Goal: Task Accomplishment & Management: Complete application form

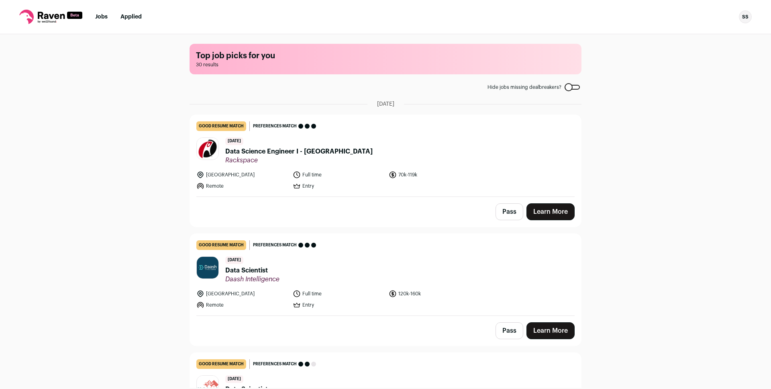
click at [286, 152] on span "Data Science Engineer I - [GEOGRAPHIC_DATA]" at bounding box center [298, 151] width 147 height 10
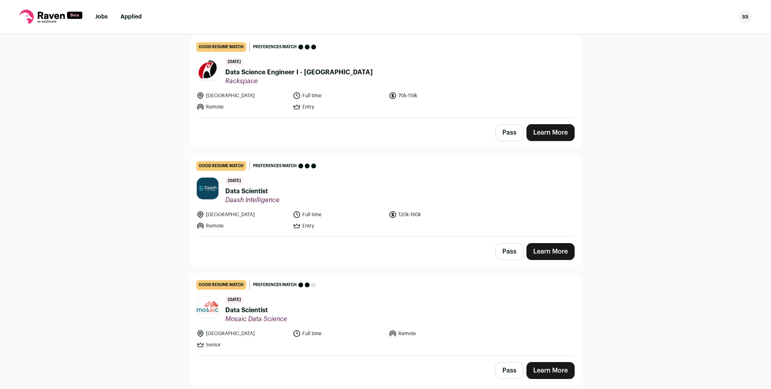
scroll to position [85, 0]
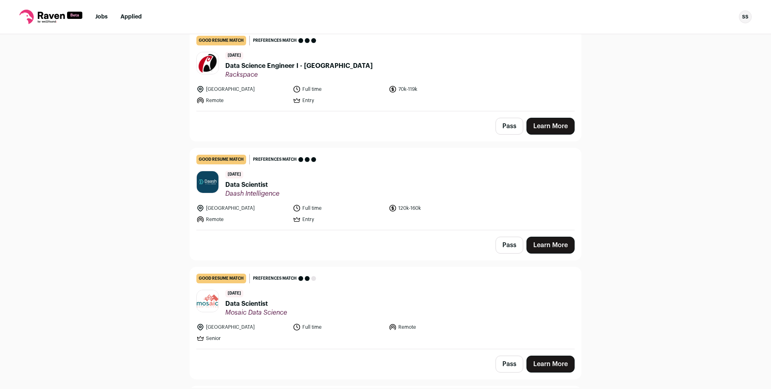
click at [246, 186] on span "Data Scientist" at bounding box center [252, 185] width 54 height 10
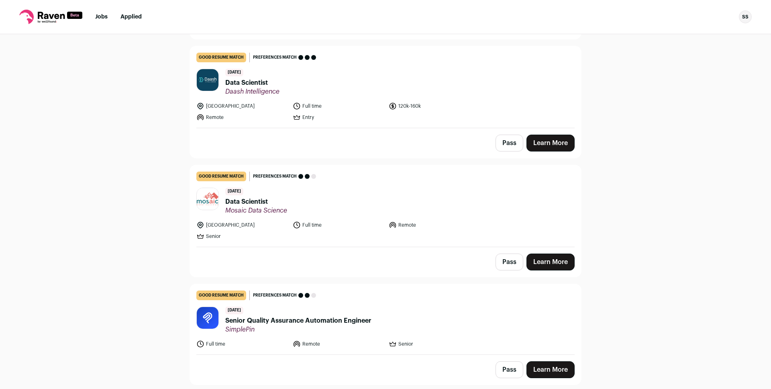
scroll to position [198, 0]
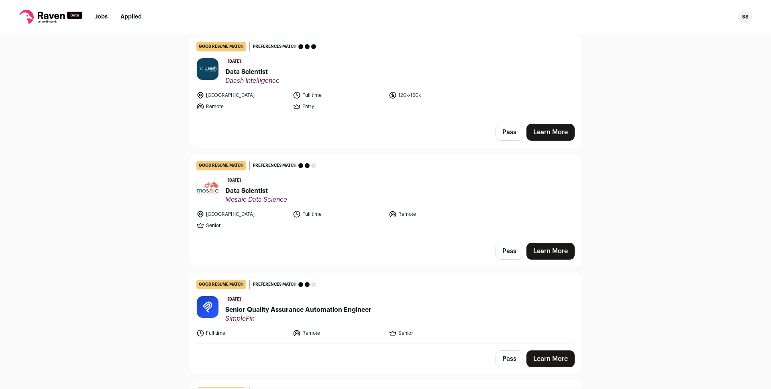
click at [237, 190] on span "Data Scientist" at bounding box center [256, 191] width 62 height 10
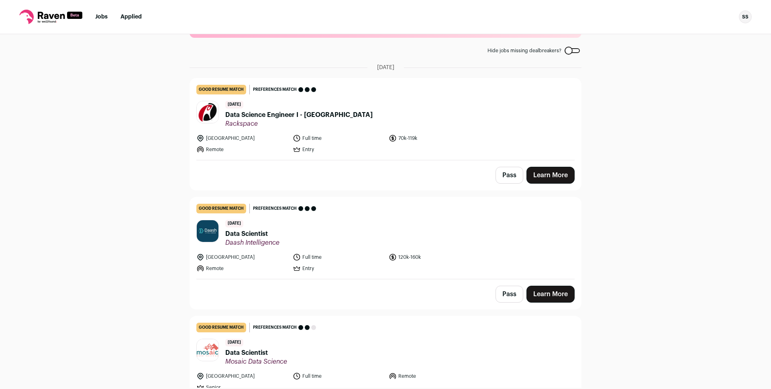
scroll to position [0, 0]
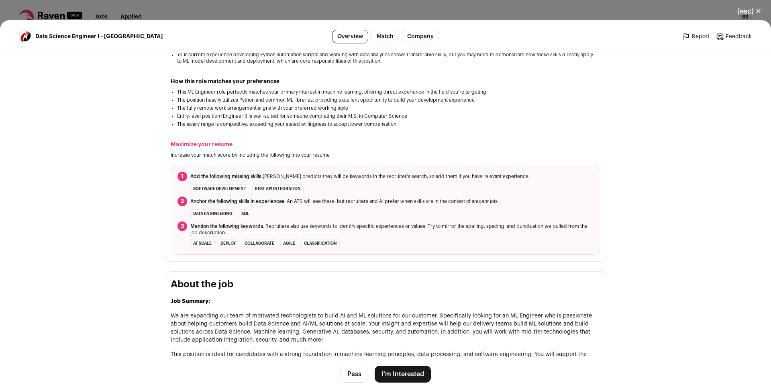
scroll to position [200, 0]
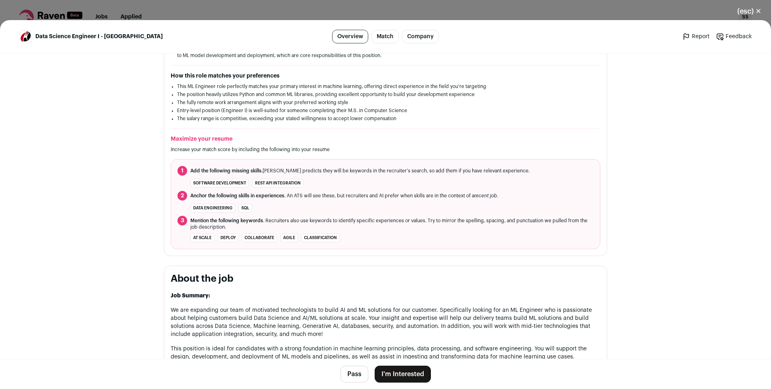
click at [118, 173] on main "Data Science Engineer I - US Overview Match Company Report Feedback Report Feed…" at bounding box center [385, 204] width 771 height 368
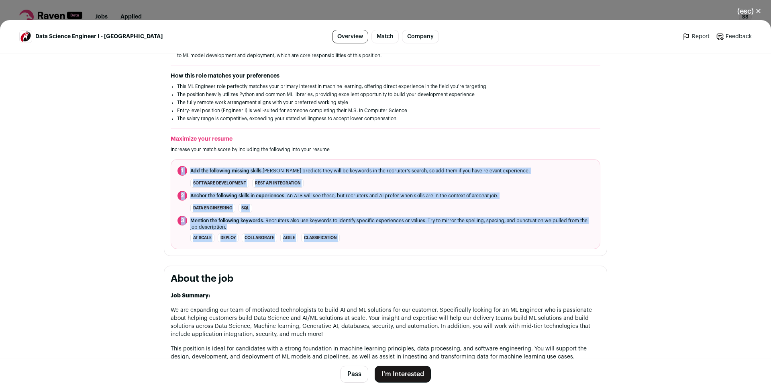
drag, startPoint x: 118, startPoint y: 173, endPoint x: 362, endPoint y: 236, distance: 252.4
click at [362, 236] on main "Data Science Engineer I - US Overview Match Company Report Feedback Report Feed…" at bounding box center [385, 204] width 771 height 368
click at [362, 236] on li "at scale deploy collaborate Agile classification" at bounding box center [385, 237] width 416 height 9
drag, startPoint x: 362, startPoint y: 236, endPoint x: 124, endPoint y: 162, distance: 249.3
click at [178, 167] on ol "1 Add the following missing skills. Raven predicts they will be keywords in the…" at bounding box center [385, 204] width 429 height 90
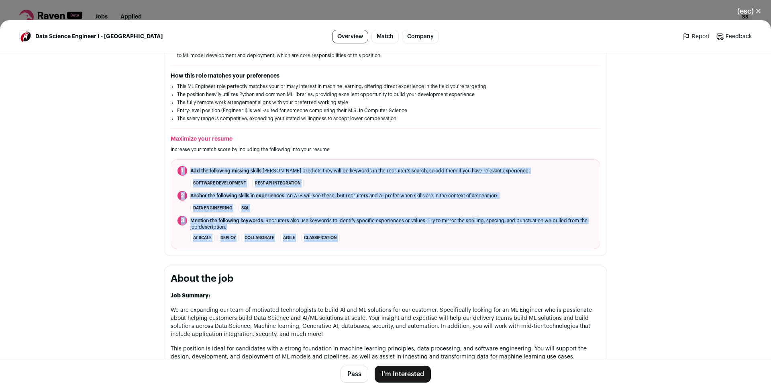
click at [112, 159] on main "Data Science Engineer I - US Overview Match Company Report Feedback Report Feed…" at bounding box center [385, 204] width 771 height 368
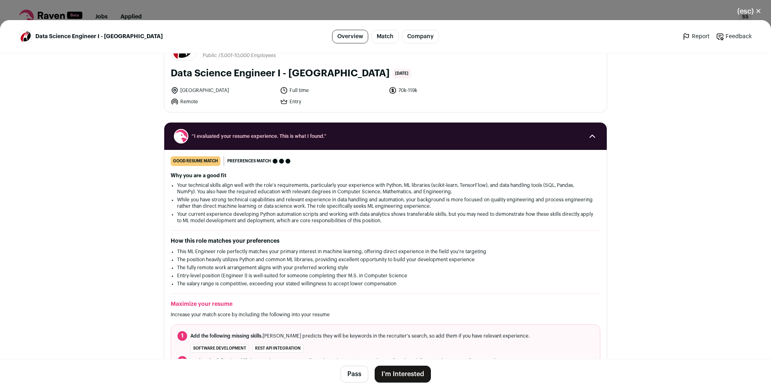
scroll to position [33, 0]
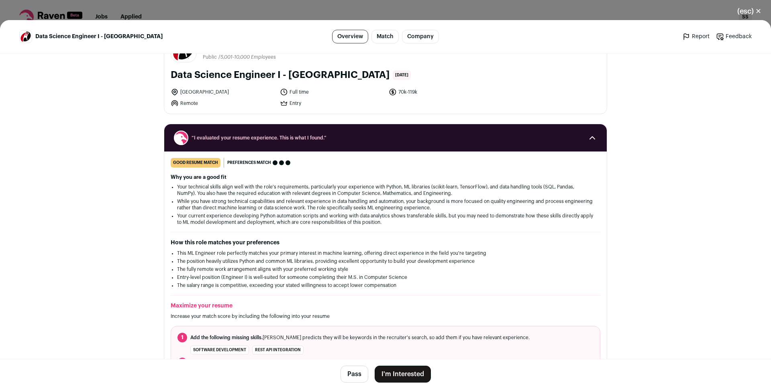
click at [390, 374] on button "I'm Interested" at bounding box center [402, 373] width 56 height 17
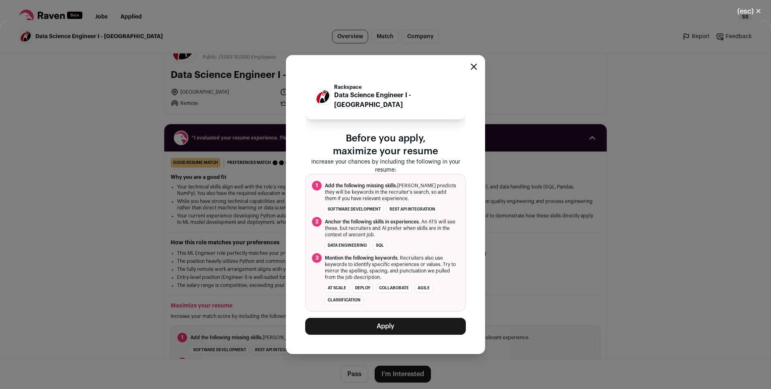
click at [369, 318] on button "Apply" at bounding box center [385, 325] width 161 height 17
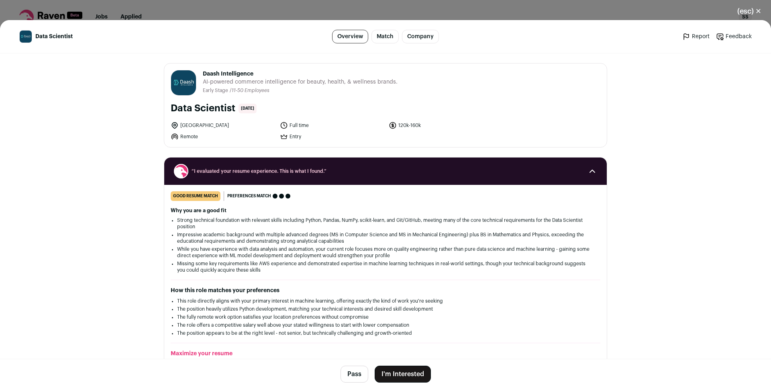
click at [304, 238] on li "Impressive academic background with multiple advanced degrees (MS in Computer S…" at bounding box center [385, 237] width 417 height 13
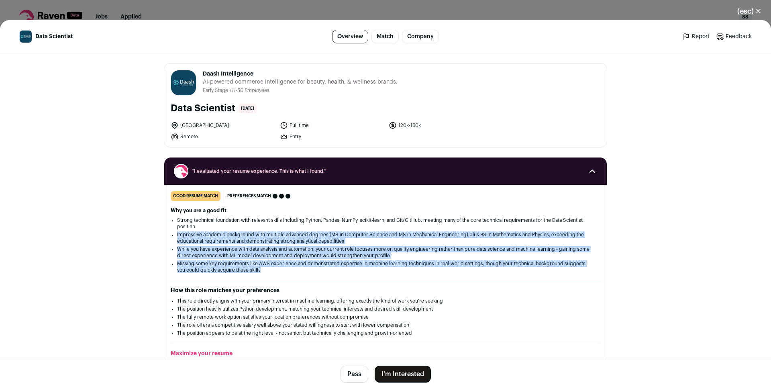
drag, startPoint x: 304, startPoint y: 238, endPoint x: 303, endPoint y: 264, distance: 26.9
click at [303, 264] on ul "Strong technical foundation with relevant skills including Python, Pandas, NumP…" at bounding box center [385, 245] width 417 height 56
click at [303, 264] on li "Missing some key requirements like AWS experience and demonstrated expertise in…" at bounding box center [385, 266] width 417 height 13
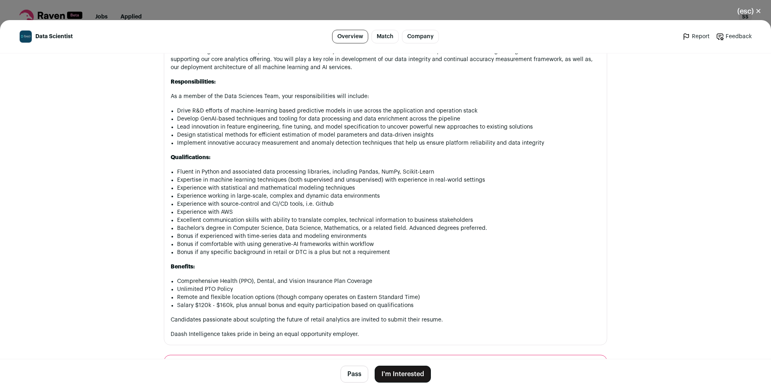
scroll to position [565, 0]
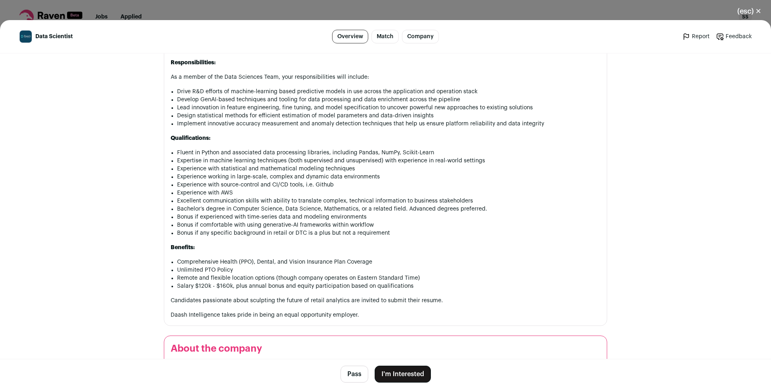
click at [270, 150] on li "Fluent in Python and associated data processing libraries, including Pandas, Nu…" at bounding box center [388, 152] width 423 height 8
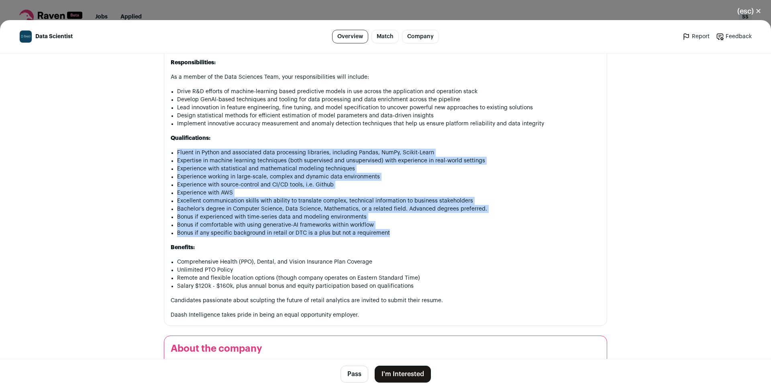
drag, startPoint x: 270, startPoint y: 150, endPoint x: 287, endPoint y: 233, distance: 84.8
click at [287, 234] on ul "Fluent in Python and associated data processing libraries, including Pandas, Nu…" at bounding box center [388, 192] width 423 height 88
click at [254, 172] on li "Experience with statistical and mathematical modeling techniques" at bounding box center [388, 169] width 423 height 8
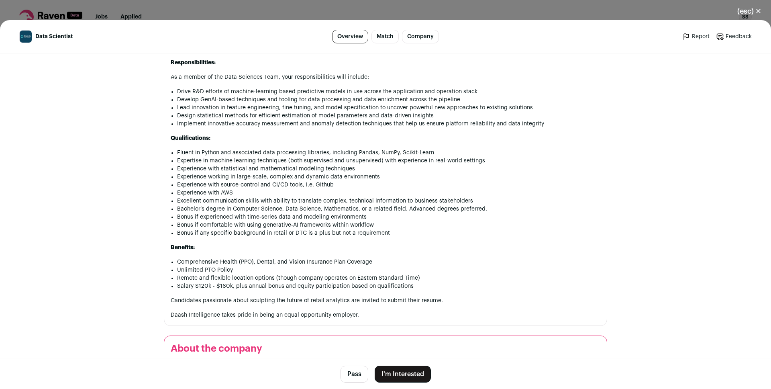
click at [257, 155] on li "Fluent in Python and associated data processing libraries, including Pandas, Nu…" at bounding box center [388, 152] width 423 height 8
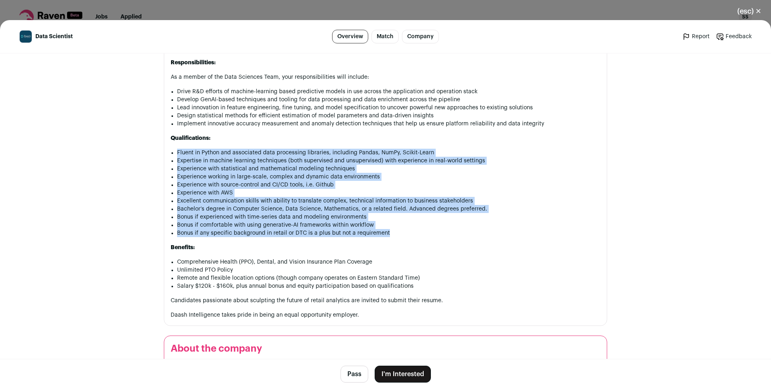
drag, startPoint x: 257, startPoint y: 155, endPoint x: 270, endPoint y: 233, distance: 79.8
click at [270, 233] on ul "Fluent in Python and associated data processing libraries, including Pandas, Nu…" at bounding box center [388, 192] width 423 height 88
click at [264, 206] on li "Bachelor’s degree in Computer Science, Data Science, Mathematics, or a related …" at bounding box center [388, 209] width 423 height 8
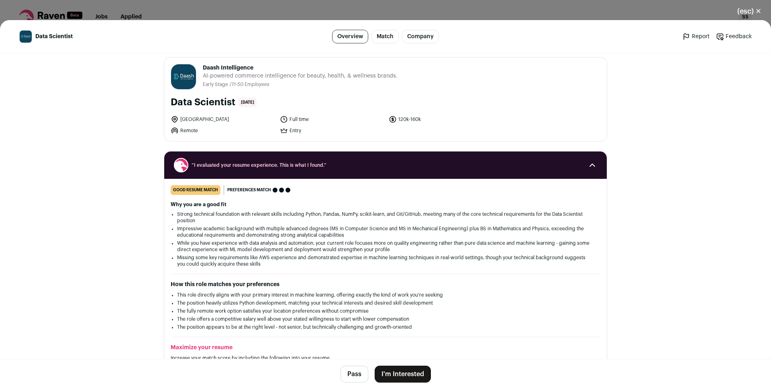
scroll to position [11, 0]
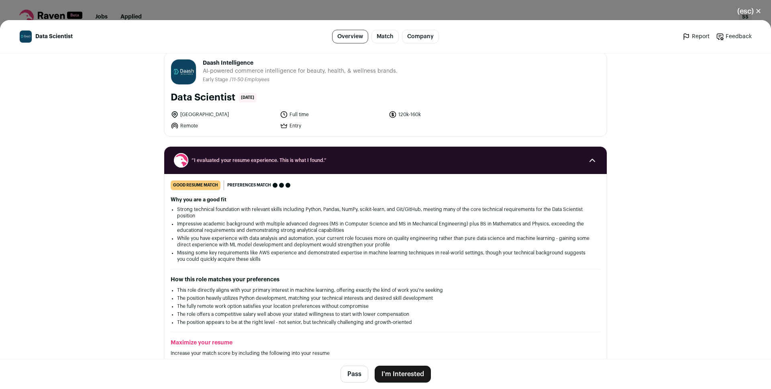
click at [275, 210] on li "Strong technical foundation with relevant skills including Python, Pandas, NumP…" at bounding box center [385, 212] width 417 height 13
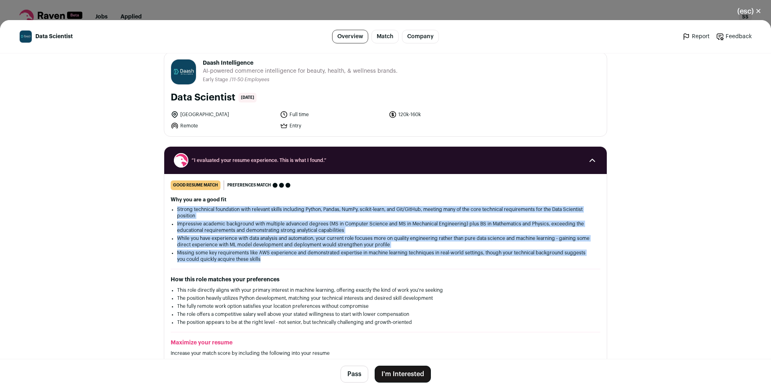
drag, startPoint x: 275, startPoint y: 210, endPoint x: 268, endPoint y: 245, distance: 35.6
click at [276, 258] on ul "Strong technical foundation with relevant skills including Python, Pandas, NumP…" at bounding box center [385, 234] width 417 height 56
click at [266, 239] on li "While you have experience with data analysis and automation, your current role …" at bounding box center [385, 241] width 417 height 13
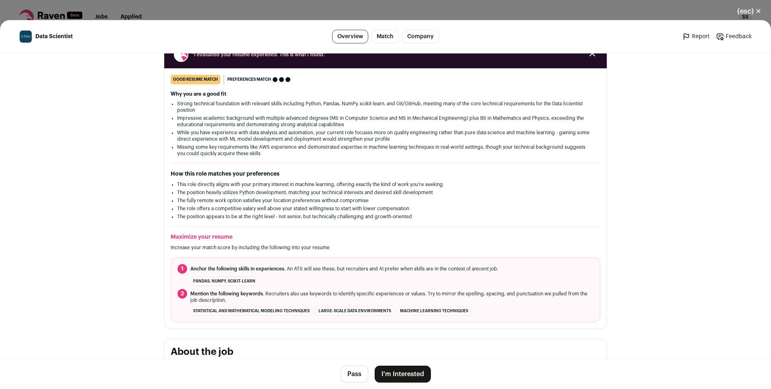
scroll to position [142, 0]
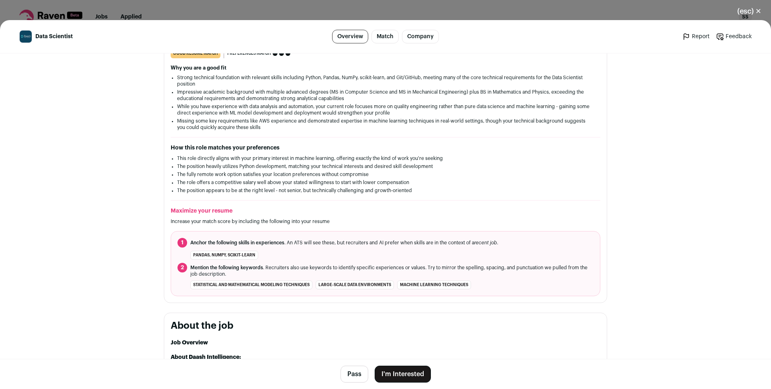
click at [390, 372] on button "I'm Interested" at bounding box center [402, 373] width 56 height 17
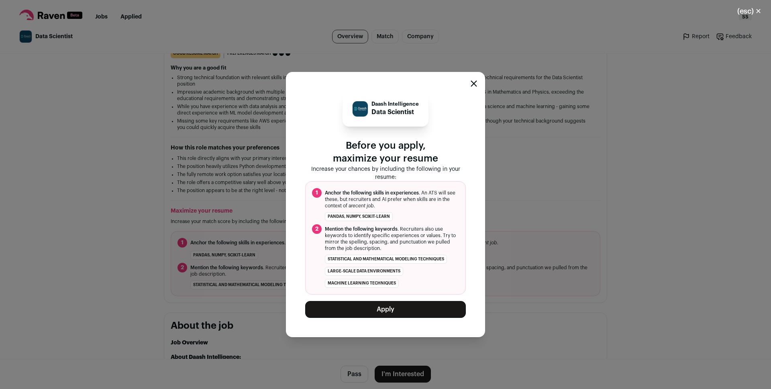
click at [362, 306] on button "Apply" at bounding box center [385, 309] width 161 height 17
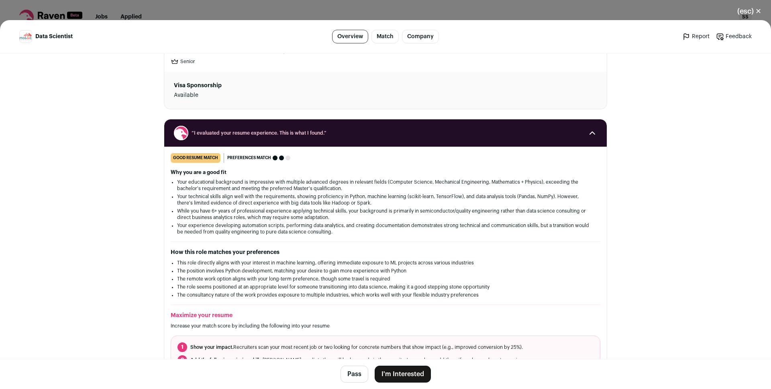
scroll to position [110, 0]
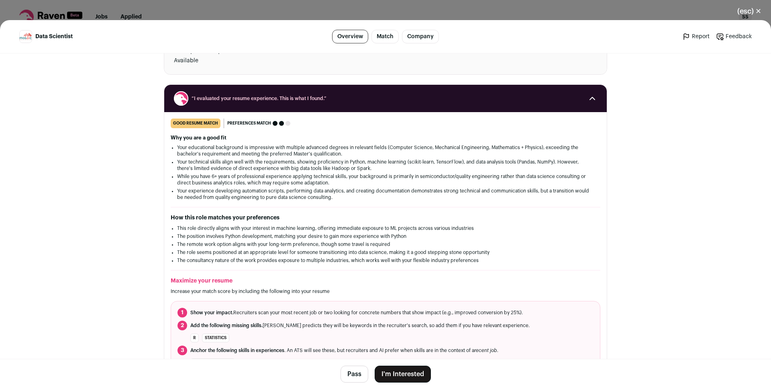
click at [281, 180] on li "While you have 6+ years of professional experience applying technical skills, y…" at bounding box center [385, 179] width 417 height 13
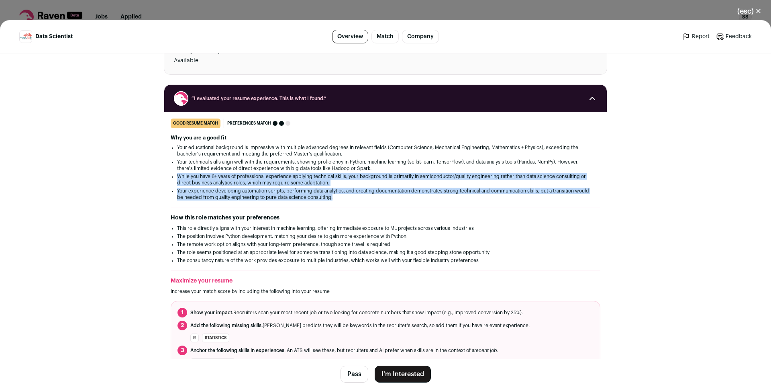
drag, startPoint x: 281, startPoint y: 180, endPoint x: 282, endPoint y: 192, distance: 12.4
click at [282, 192] on ul "Your educational background is impressive with multiple advanced degrees in rel…" at bounding box center [385, 172] width 417 height 56
click at [275, 185] on li "While you have 6+ years of professional experience applying technical skills, y…" at bounding box center [385, 179] width 417 height 13
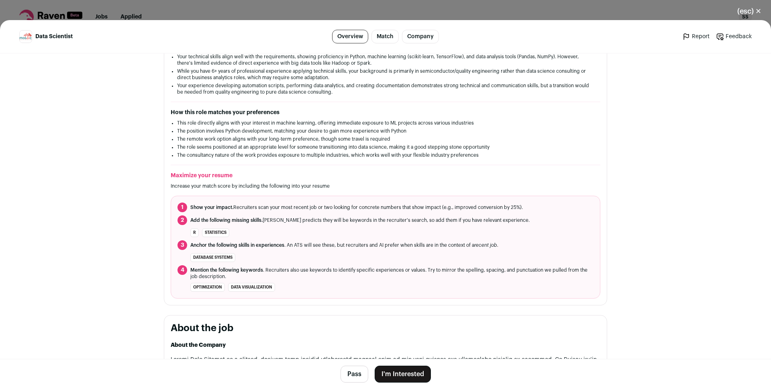
scroll to position [215, 0]
click at [329, 208] on span "Show your impact. Recruiters scan your most recent job or two looking for concr…" at bounding box center [356, 206] width 332 height 6
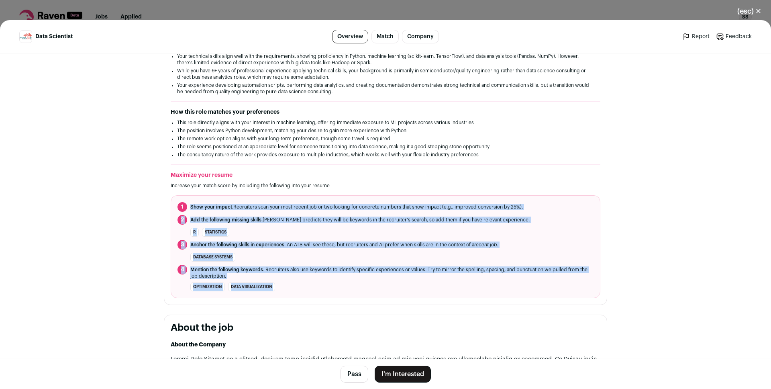
drag, startPoint x: 329, startPoint y: 208, endPoint x: 323, endPoint y: 279, distance: 70.5
click at [330, 293] on ol "1 Show your impact. Recruiters scan your most recent job or two looking for con…" at bounding box center [385, 246] width 429 height 103
click at [322, 275] on span "Mention the following keywords . Recruiters also use keywords to identify speci…" at bounding box center [391, 272] width 403 height 13
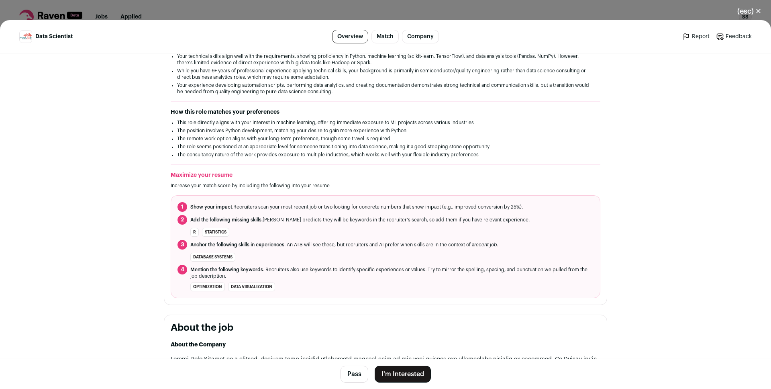
scroll to position [470, 0]
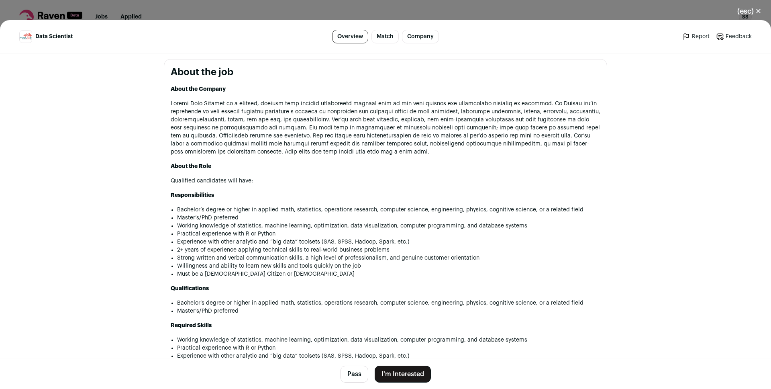
click at [299, 210] on li "Bachelor’s degree or higher in applied math, statistics, operations research, c…" at bounding box center [388, 209] width 423 height 8
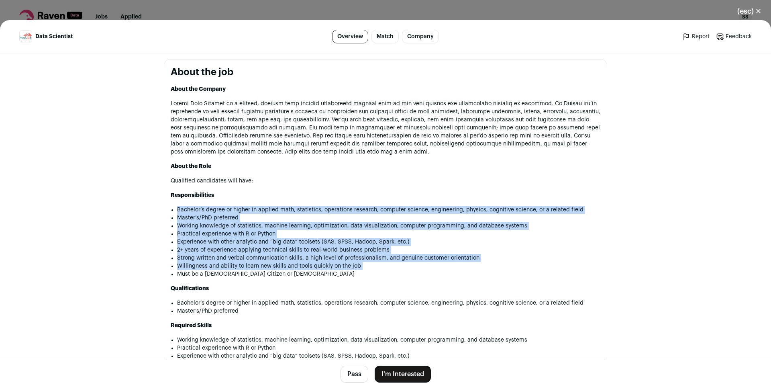
drag, startPoint x: 299, startPoint y: 210, endPoint x: 309, endPoint y: 267, distance: 57.9
click at [309, 267] on ul "Bachelor’s degree or higher in applied math, statistics, operations research, c…" at bounding box center [388, 241] width 423 height 72
click at [309, 267] on li "Willingness and ability to learn new skills and tools quickly on the job" at bounding box center [388, 266] width 423 height 8
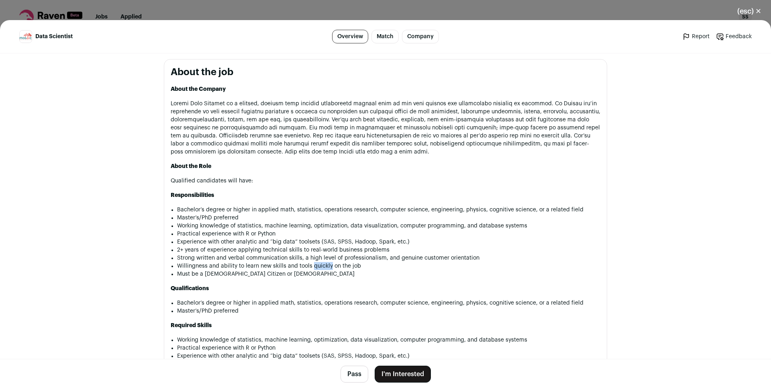
click at [309, 267] on li "Willingness and ability to learn new skills and tools quickly on the job" at bounding box center [388, 266] width 423 height 8
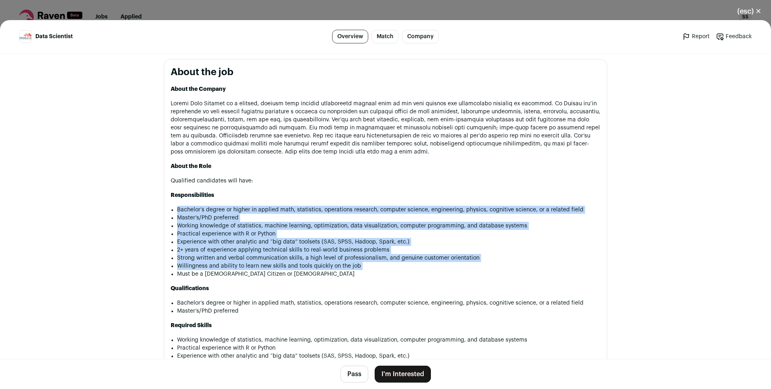
drag, startPoint x: 309, startPoint y: 267, endPoint x: 297, endPoint y: 210, distance: 58.7
click at [297, 210] on ul "Bachelor’s degree or higher in applied math, statistics, operations research, c…" at bounding box center [388, 241] width 423 height 72
click at [297, 210] on li "Bachelor’s degree or higher in applied math, statistics, operations research, c…" at bounding box center [388, 209] width 423 height 8
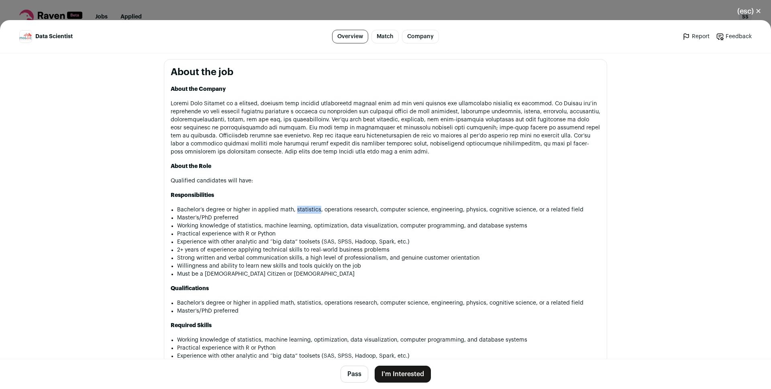
click at [297, 210] on li "Bachelor’s degree or higher in applied math, statistics, operations research, c…" at bounding box center [388, 209] width 423 height 8
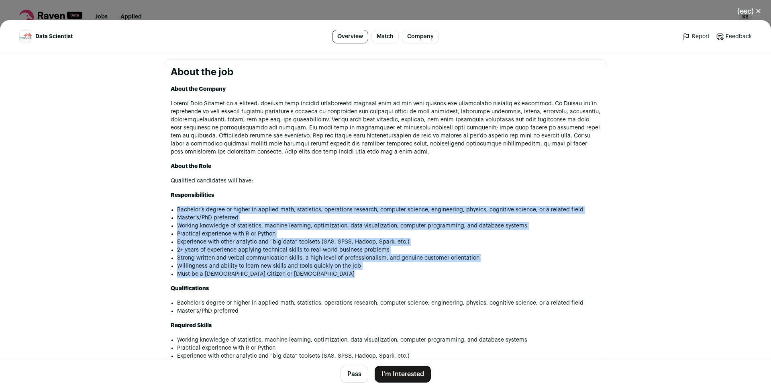
drag, startPoint x: 297, startPoint y: 210, endPoint x: 297, endPoint y: 273, distance: 63.8
click at [297, 273] on ul "Bachelor’s degree or higher in applied math, statistics, operations research, c…" at bounding box center [388, 241] width 423 height 72
click at [260, 251] on li "2+ years of experience applying technical skills to real-world business problems" at bounding box center [388, 250] width 423 height 8
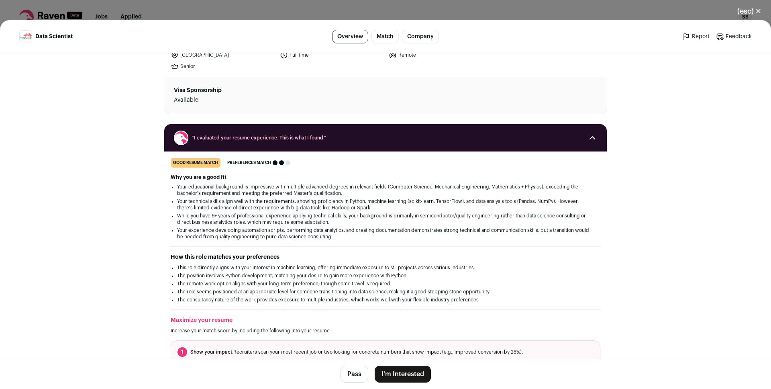
scroll to position [0, 0]
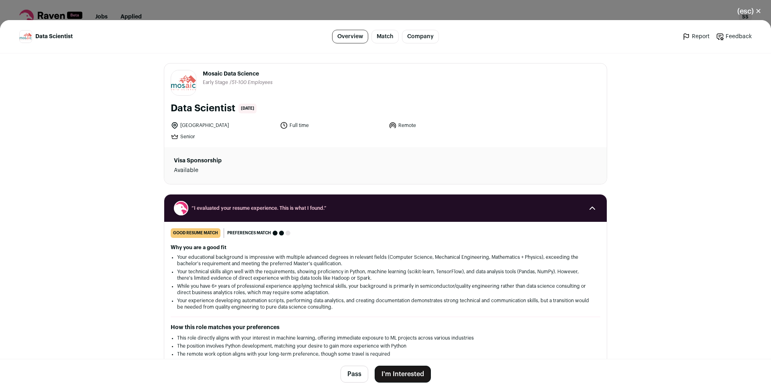
click at [397, 370] on button "I'm Interested" at bounding box center [402, 373] width 56 height 17
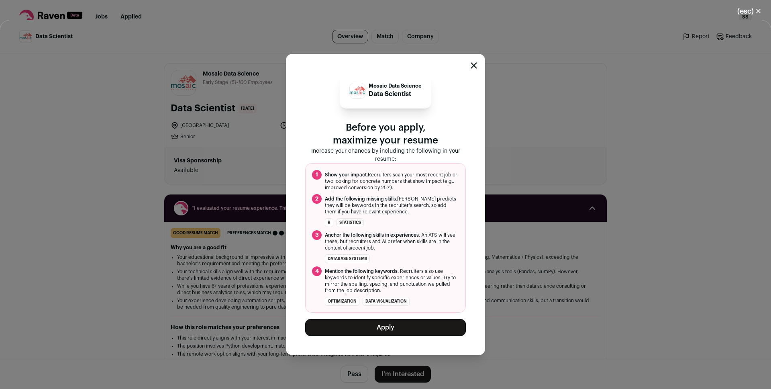
click at [390, 325] on button "Apply" at bounding box center [385, 327] width 161 height 17
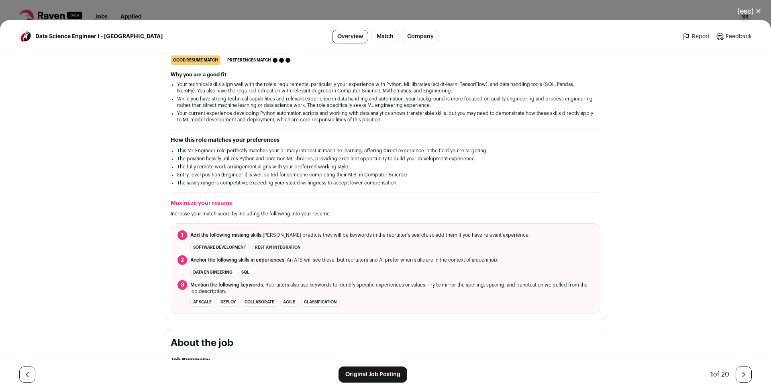
scroll to position [141, 0]
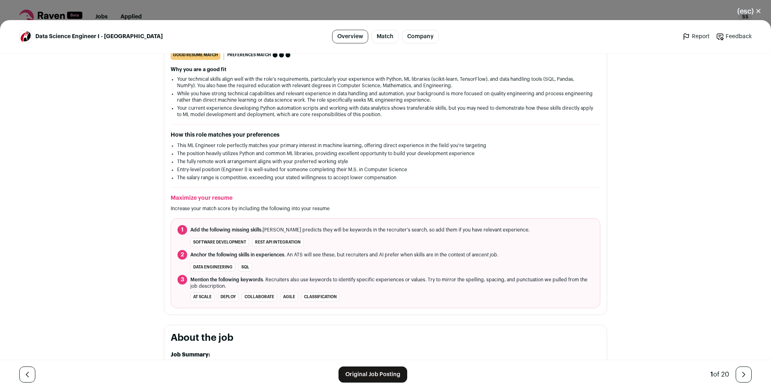
click at [354, 146] on li "This ML Engineer role perfectly matches your primary interest in machine learni…" at bounding box center [385, 145] width 417 height 6
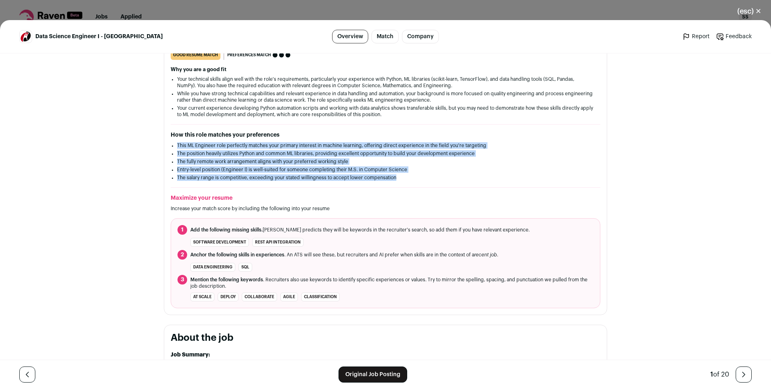
drag, startPoint x: 354, startPoint y: 146, endPoint x: 346, endPoint y: 178, distance: 32.9
click at [346, 177] on ul "This ML Engineer role perfectly matches your primary interest in machine learni…" at bounding box center [385, 161] width 417 height 39
click at [346, 178] on li "The salary range is competitive, exceeding your stated willingness to accept lo…" at bounding box center [385, 177] width 417 height 6
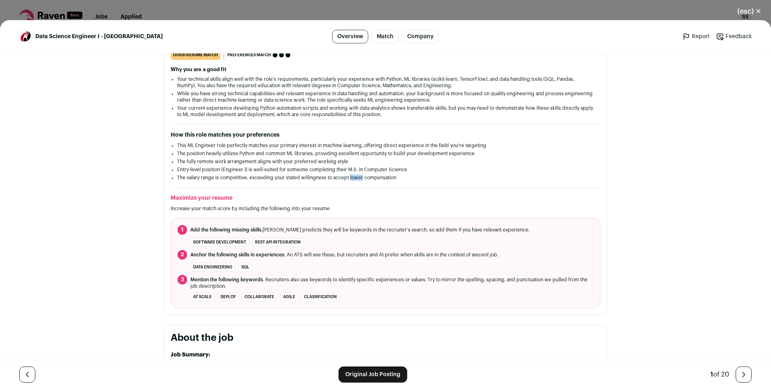
click at [346, 178] on li "The salary range is competitive, exceeding your stated willingness to accept lo…" at bounding box center [385, 177] width 417 height 6
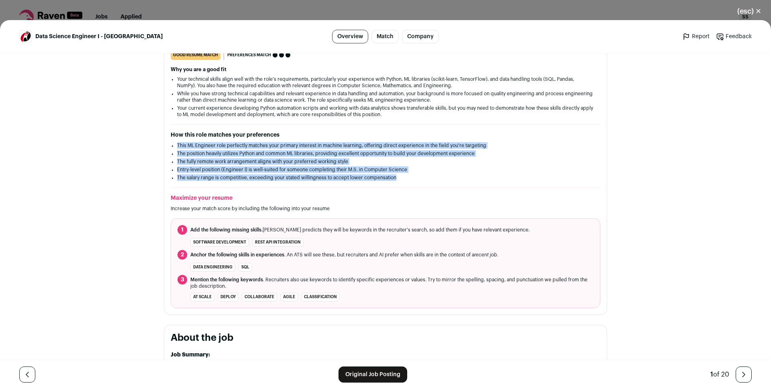
drag, startPoint x: 346, startPoint y: 178, endPoint x: 342, endPoint y: 142, distance: 35.9
click at [342, 142] on ul "This ML Engineer role perfectly matches your primary interest in machine learni…" at bounding box center [385, 161] width 417 height 39
click at [342, 142] on li "This ML Engineer role perfectly matches your primary interest in machine learni…" at bounding box center [385, 145] width 417 height 6
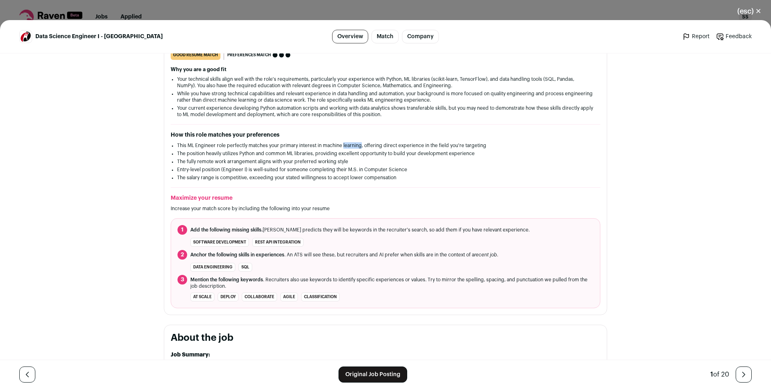
click at [342, 142] on li "This ML Engineer role perfectly matches your primary interest in machine learni…" at bounding box center [385, 145] width 417 height 6
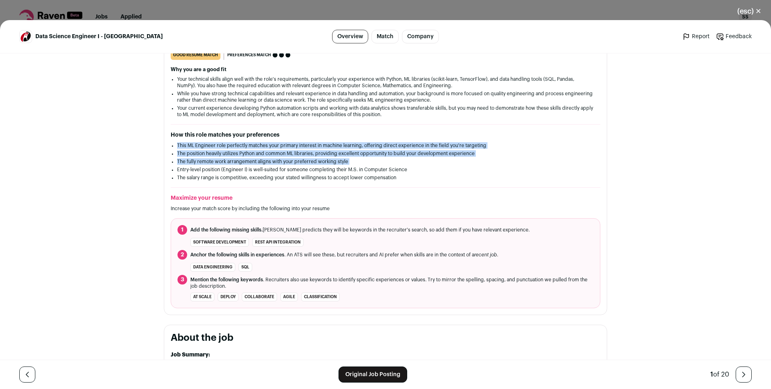
drag, startPoint x: 342, startPoint y: 142, endPoint x: 340, endPoint y: 157, distance: 15.4
click at [340, 157] on ul "This ML Engineer role perfectly matches your primary interest in machine learni…" at bounding box center [385, 161] width 417 height 39
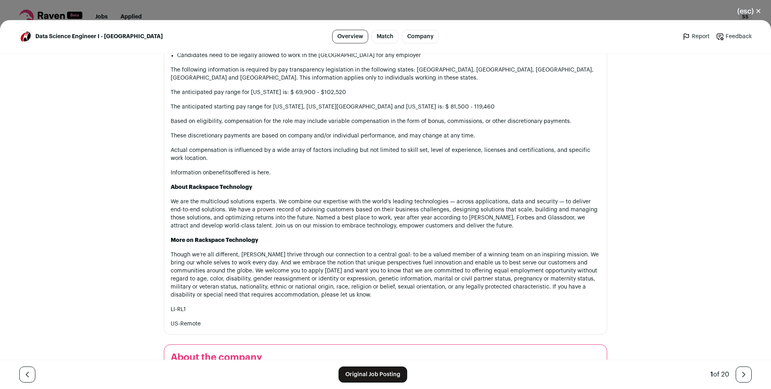
scroll to position [822, 0]
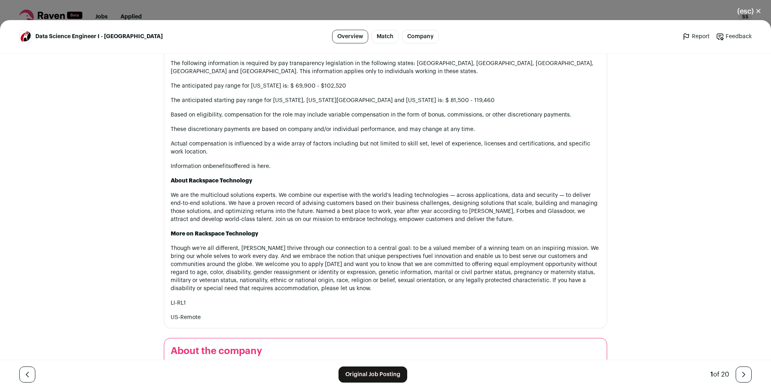
click at [386, 251] on p "Though we’re all different, [PERSON_NAME] thrive through our connection to a ce…" at bounding box center [385, 268] width 429 height 48
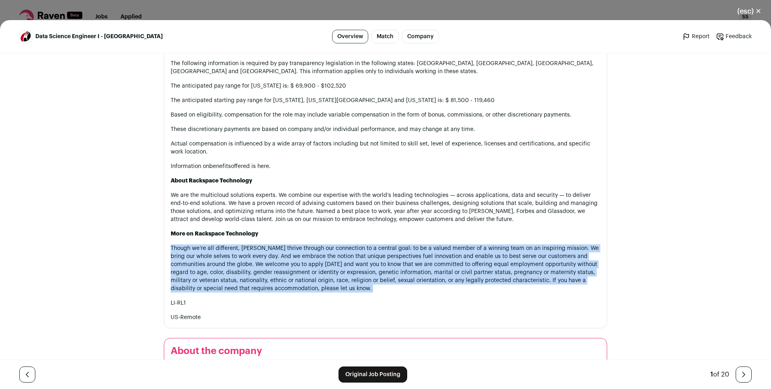
click at [386, 251] on p "Though we’re all different, [PERSON_NAME] thrive through our connection to a ce…" at bounding box center [385, 268] width 429 height 48
click at [379, 252] on p "Though we’re all different, [PERSON_NAME] thrive through our connection to a ce…" at bounding box center [385, 268] width 429 height 48
click at [379, 251] on p "Though we’re all different, [PERSON_NAME] thrive through our connection to a ce…" at bounding box center [385, 268] width 429 height 48
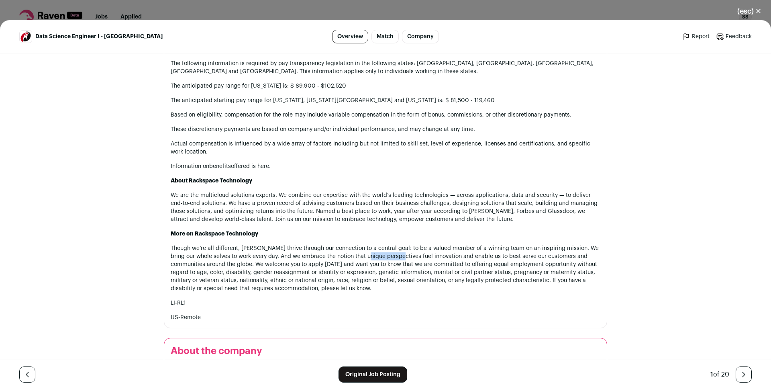
click at [379, 251] on p "Though we’re all different, [PERSON_NAME] thrive through our connection to a ce…" at bounding box center [385, 268] width 429 height 48
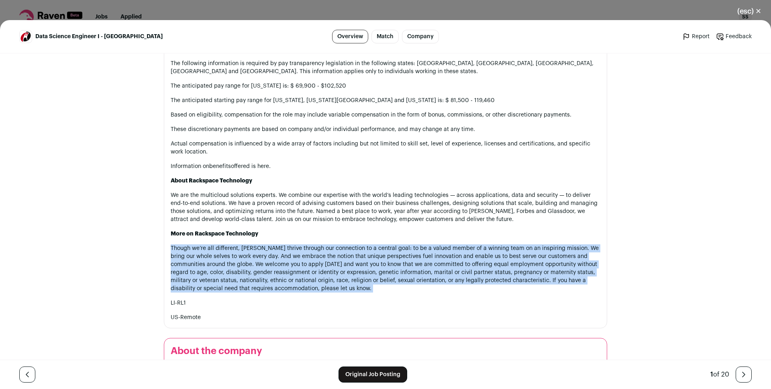
click at [379, 251] on p "Though we’re all different, [PERSON_NAME] thrive through our connection to a ce…" at bounding box center [385, 268] width 429 height 48
click at [372, 248] on p "Though we’re all different, [PERSON_NAME] thrive through our connection to a ce…" at bounding box center [385, 268] width 429 height 48
click at [368, 244] on p "Though we’re all different, [PERSON_NAME] thrive through our connection to a ce…" at bounding box center [385, 268] width 429 height 48
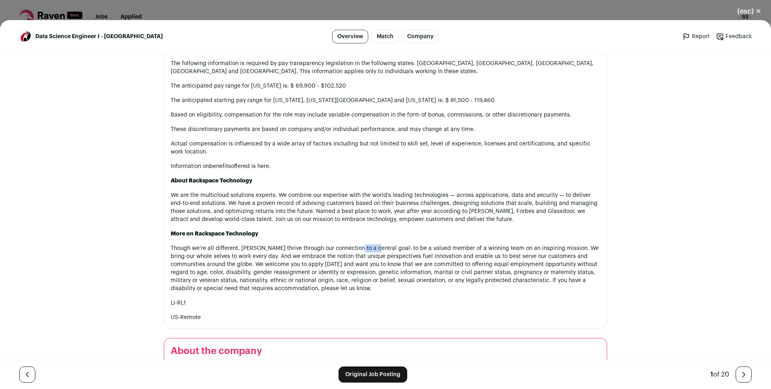
click at [368, 244] on p "Though we’re all different, [PERSON_NAME] thrive through our connection to a ce…" at bounding box center [385, 268] width 429 height 48
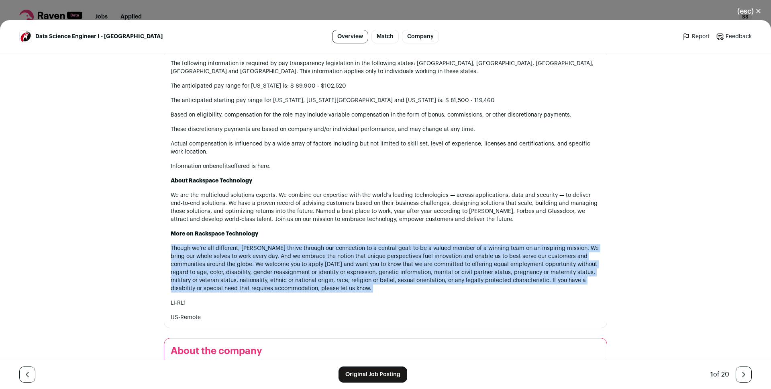
click at [368, 244] on p "Though we’re all different, [PERSON_NAME] thrive through our connection to a ce…" at bounding box center [385, 268] width 429 height 48
click at [366, 244] on p "Though we’re all different, [PERSON_NAME] thrive through our connection to a ce…" at bounding box center [385, 268] width 429 height 48
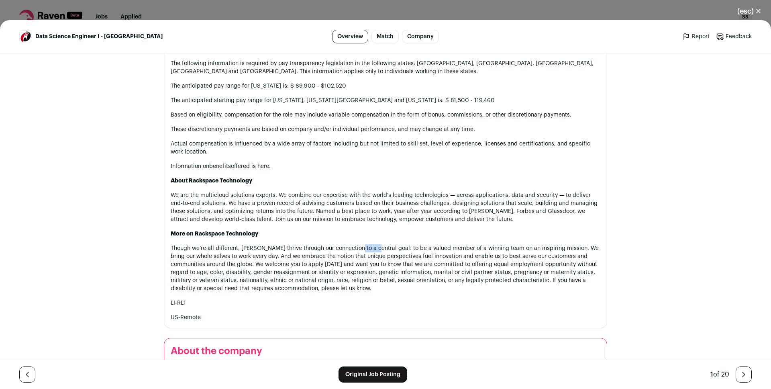
click at [366, 244] on p "Though we’re all different, [PERSON_NAME] thrive through our connection to a ce…" at bounding box center [385, 268] width 429 height 48
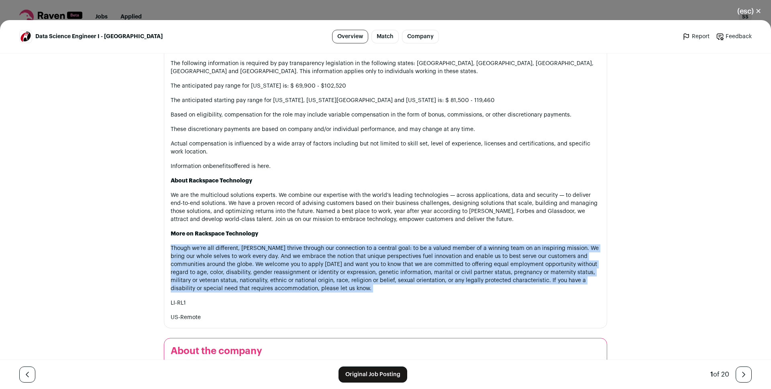
click at [366, 244] on p "Though we’re all different, [PERSON_NAME] thrive through our connection to a ce…" at bounding box center [385, 268] width 429 height 48
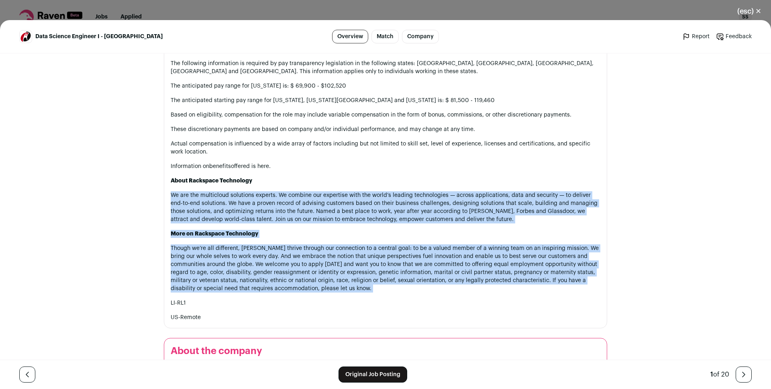
drag, startPoint x: 366, startPoint y: 242, endPoint x: 355, endPoint y: 197, distance: 45.8
click at [357, 200] on p "We are the multicloud solutions experts. We combine our expertise with the worl…" at bounding box center [385, 207] width 429 height 32
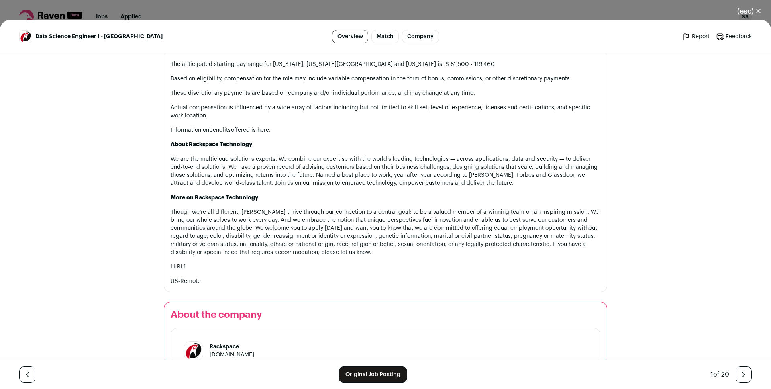
scroll to position [860, 0]
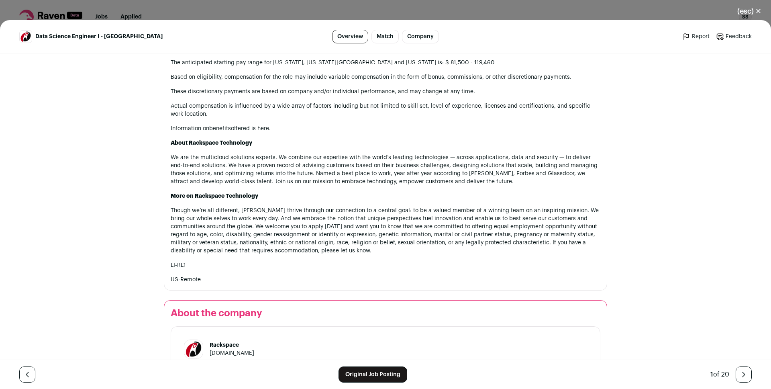
click at [353, 222] on p "Though we’re all different, [PERSON_NAME] thrive through our connection to a ce…" at bounding box center [385, 230] width 429 height 48
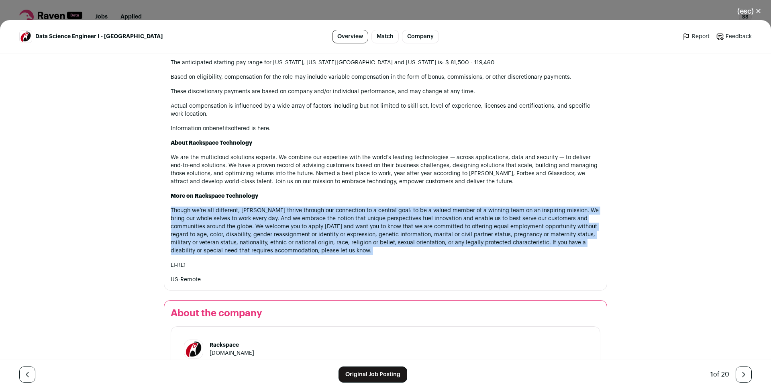
click at [353, 222] on p "Though we’re all different, [PERSON_NAME] thrive through our connection to a ce…" at bounding box center [385, 230] width 429 height 48
click at [350, 216] on p "Though we’re all different, [PERSON_NAME] thrive through our connection to a ce…" at bounding box center [385, 230] width 429 height 48
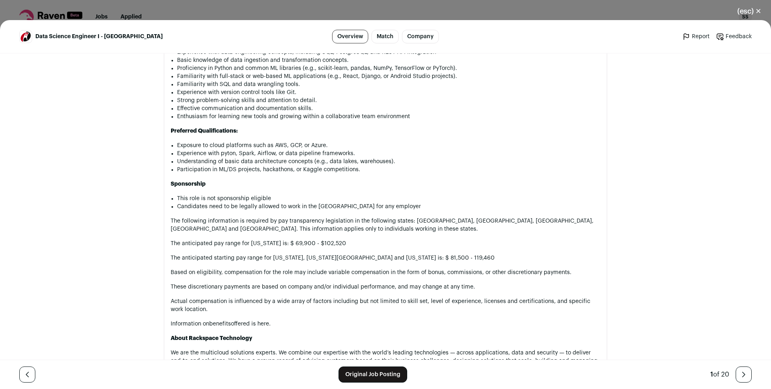
scroll to position [372, 0]
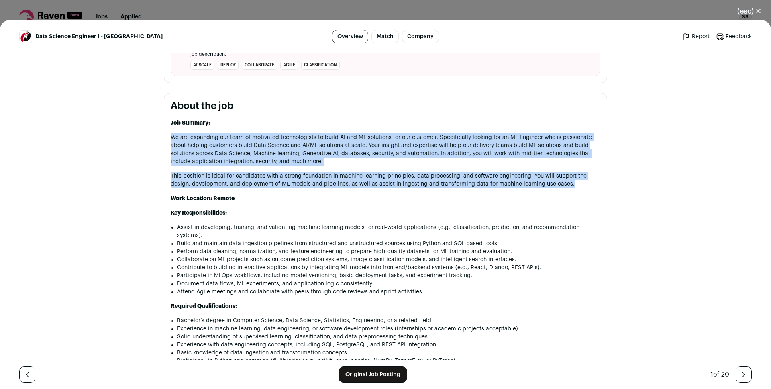
drag, startPoint x: 214, startPoint y: 131, endPoint x: 237, endPoint y: 181, distance: 54.6
click at [237, 157] on p "We are expanding our team of motivated technologists to build AI and ML solutio…" at bounding box center [385, 149] width 429 height 32
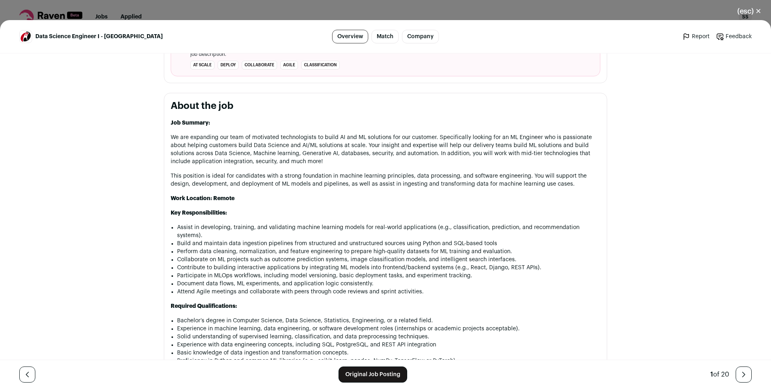
click at [234, 149] on p "We are expanding our team of motivated technologists to build AI and ML solutio…" at bounding box center [385, 149] width 429 height 32
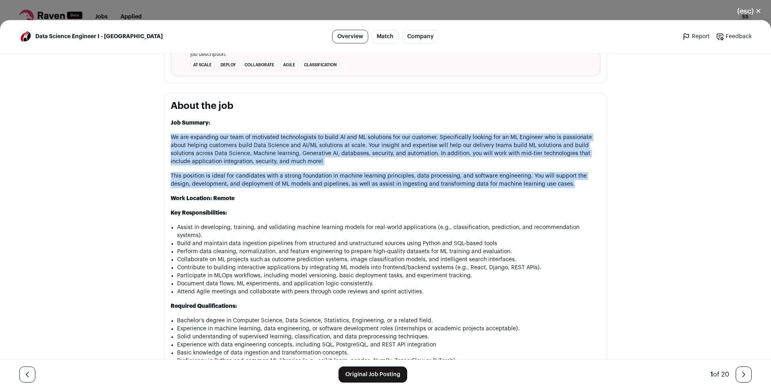
drag, startPoint x: 234, startPoint y: 149, endPoint x: 236, endPoint y: 172, distance: 23.4
click at [239, 154] on p "We are expanding our team of motivated technologists to build AI and ML solutio…" at bounding box center [385, 149] width 429 height 32
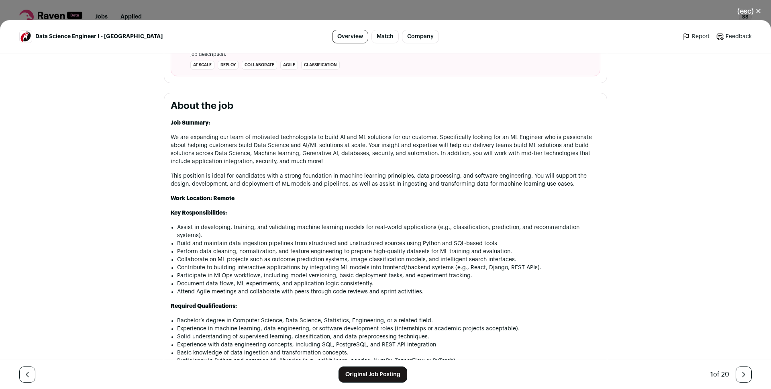
click at [235, 142] on p "We are expanding our team of motivated technologists to build AI and ML solutio…" at bounding box center [385, 149] width 429 height 32
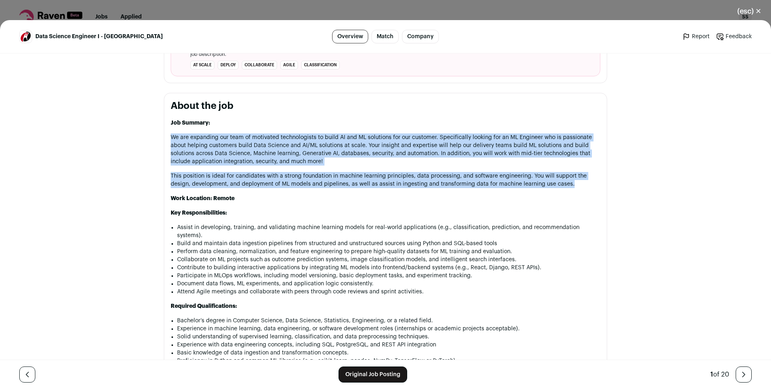
drag, startPoint x: 235, startPoint y: 142, endPoint x: 237, endPoint y: 176, distance: 33.4
click at [234, 151] on p "We are expanding our team of motivated technologists to build AI and ML solutio…" at bounding box center [385, 149] width 429 height 32
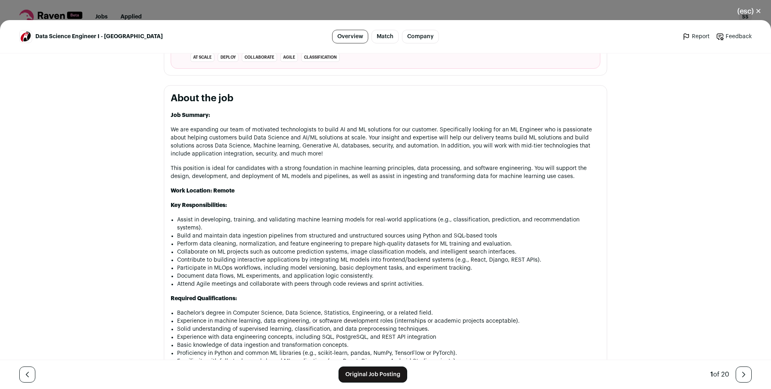
scroll to position [380, 0]
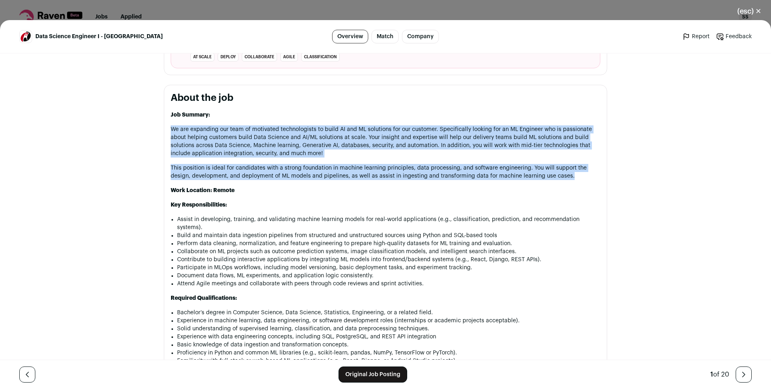
drag, startPoint x: 254, startPoint y: 159, endPoint x: 249, endPoint y: 170, distance: 12.2
click at [255, 173] on p "This position is ideal for candidates with a strong foundation in machine learn…" at bounding box center [385, 172] width 429 height 16
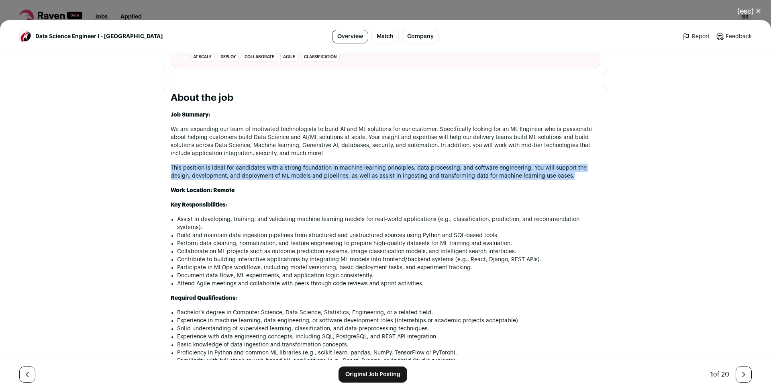
click at [255, 173] on p "This position is ideal for candidates with a strong foundation in machine learn…" at bounding box center [385, 172] width 429 height 16
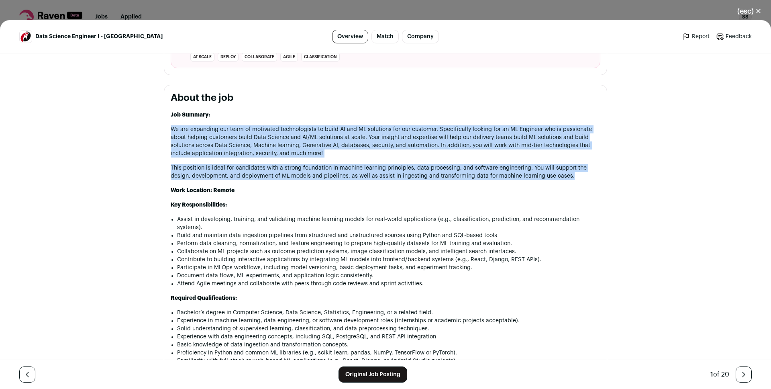
drag, startPoint x: 251, startPoint y: 171, endPoint x: 250, endPoint y: 134, distance: 36.1
click at [260, 140] on p "We are expanding our team of motivated technologists to build AI and ML solutio…" at bounding box center [385, 141] width 429 height 32
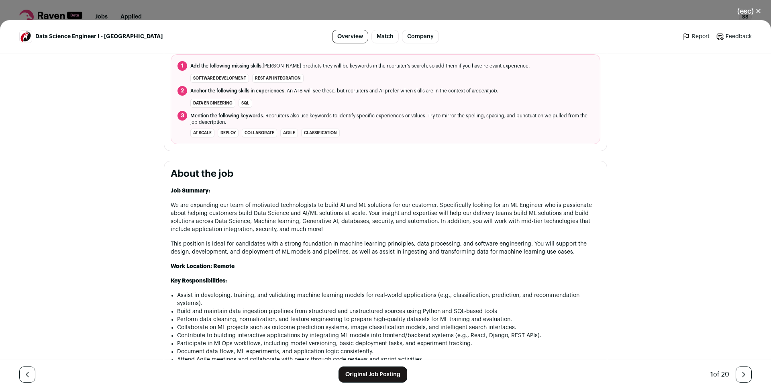
scroll to position [312, 0]
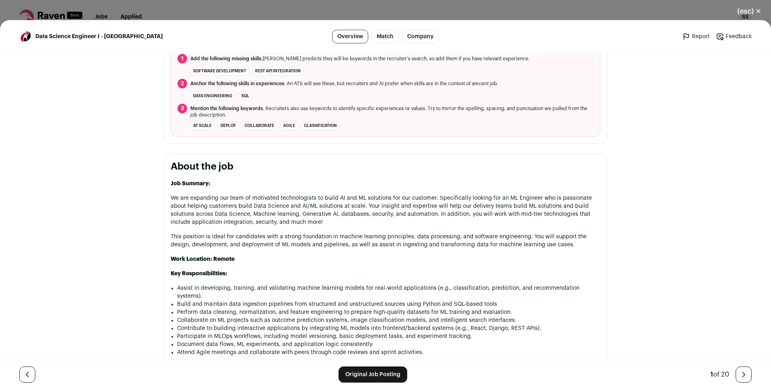
click at [363, 242] on p "This position is ideal for candidates with a strong foundation in machine learn…" at bounding box center [385, 240] width 429 height 16
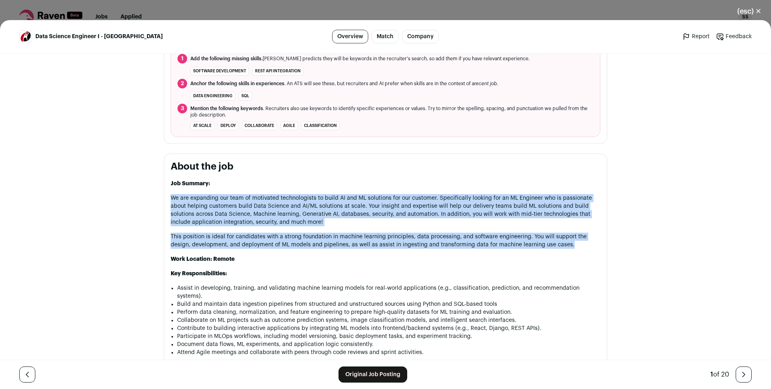
drag, startPoint x: 363, startPoint y: 242, endPoint x: 343, endPoint y: 212, distance: 36.3
click at [343, 212] on p "We are expanding our team of motivated technologists to build AI and ML solutio…" at bounding box center [385, 210] width 429 height 32
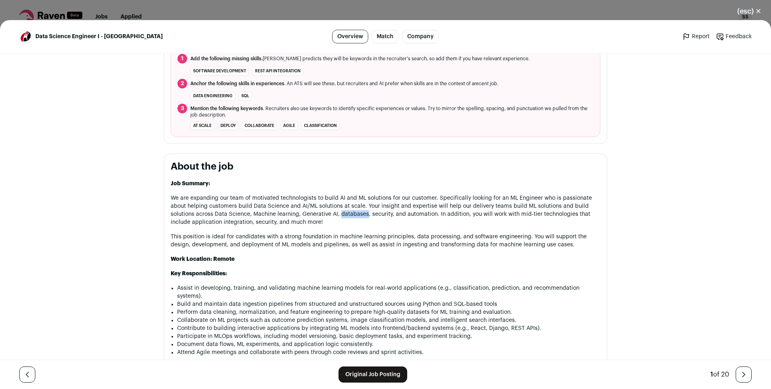
click at [343, 212] on p "We are expanding our team of motivated technologists to build AI and ML solutio…" at bounding box center [385, 210] width 429 height 32
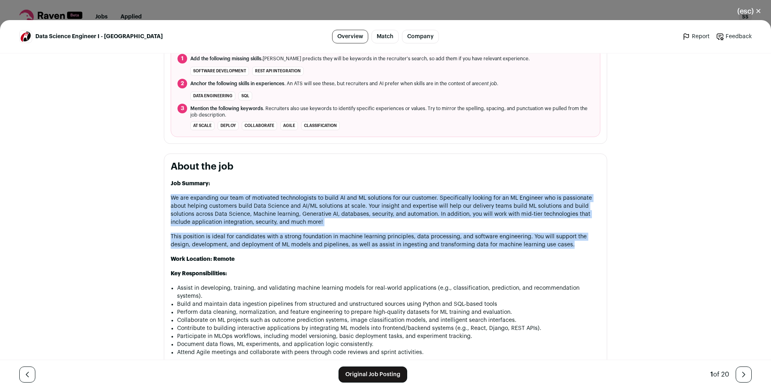
drag, startPoint x: 343, startPoint y: 212, endPoint x: 344, endPoint y: 236, distance: 24.1
click at [344, 236] on p "This position is ideal for candidates with a strong foundation in machine learn…" at bounding box center [385, 240] width 429 height 16
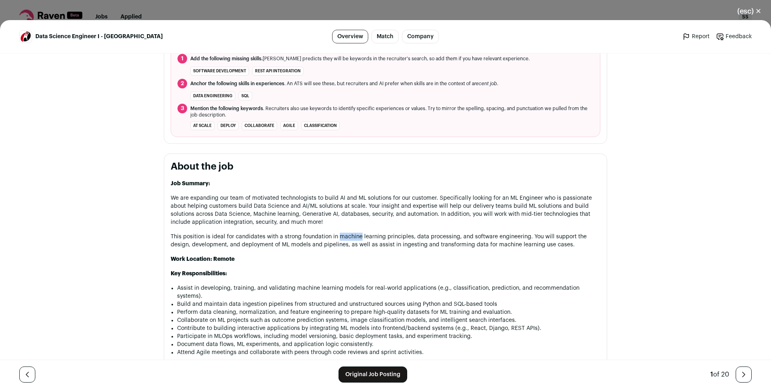
click at [344, 236] on p "This position is ideal for candidates with a strong foundation in machine learn…" at bounding box center [385, 240] width 429 height 16
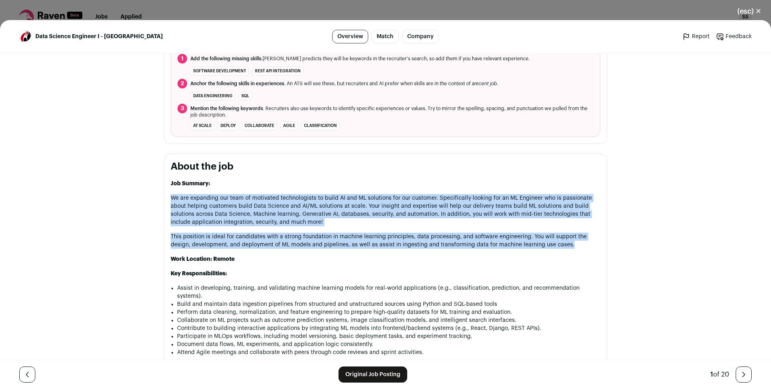
drag, startPoint x: 344, startPoint y: 236, endPoint x: 338, endPoint y: 213, distance: 23.4
click at [338, 213] on p "We are expanding our team of motivated technologists to build AI and ML solutio…" at bounding box center [385, 210] width 429 height 32
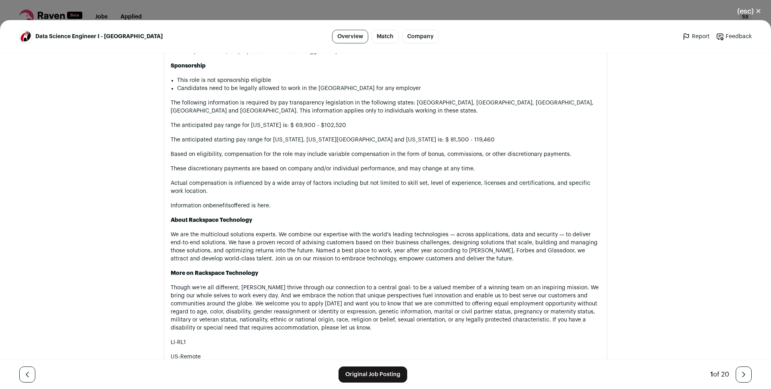
scroll to position [816, 0]
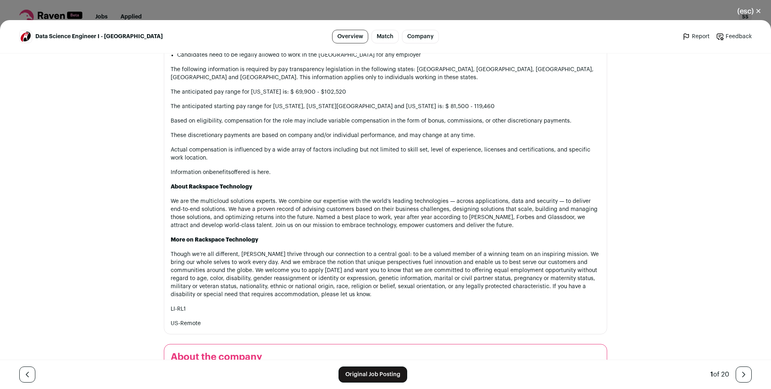
click at [409, 211] on p "We are the multicloud solutions experts. We combine our expertise with the worl…" at bounding box center [385, 213] width 429 height 32
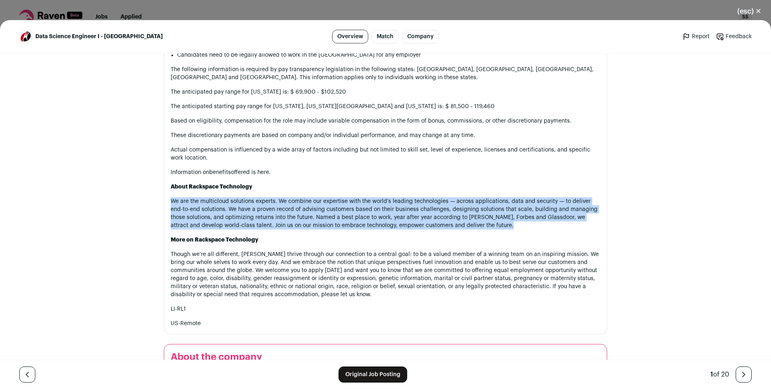
click at [409, 211] on p "We are the multicloud solutions experts. We combine our expertise with the worl…" at bounding box center [385, 213] width 429 height 32
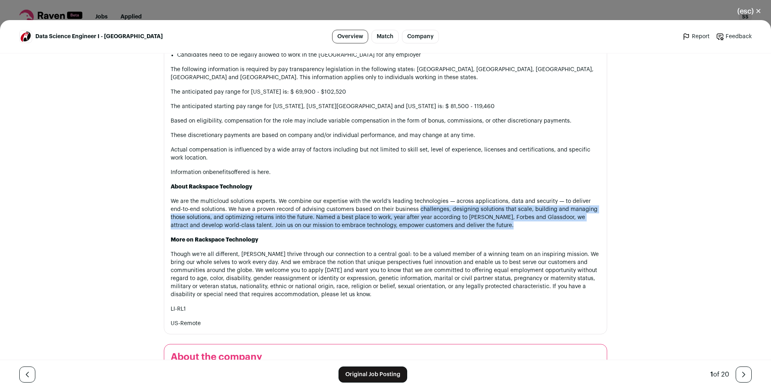
drag, startPoint x: 403, startPoint y: 204, endPoint x: 407, endPoint y: 207, distance: 6.0
click at [407, 207] on p "We are the multicloud solutions experts. We combine our expertise with the worl…" at bounding box center [385, 213] width 429 height 32
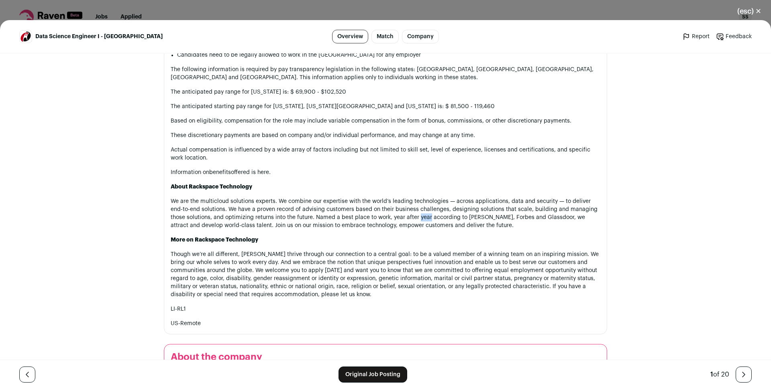
click at [407, 207] on p "We are the multicloud solutions experts. We combine our expertise with the worl…" at bounding box center [385, 213] width 429 height 32
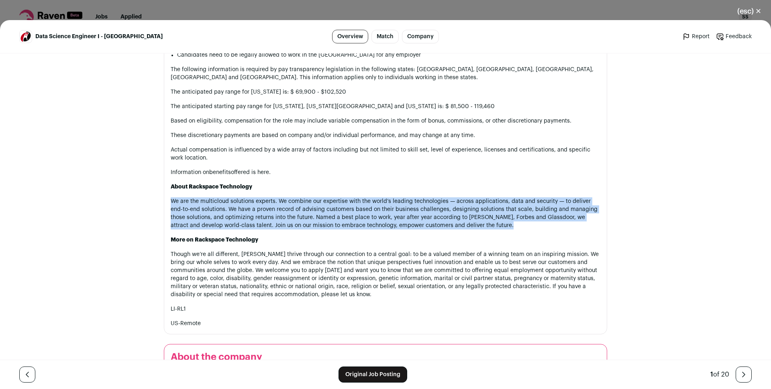
click at [407, 207] on p "We are the multicloud solutions experts. We combine our expertise with the worl…" at bounding box center [385, 213] width 429 height 32
click at [398, 199] on p "We are the multicloud solutions experts. We combine our expertise with the worl…" at bounding box center [385, 213] width 429 height 32
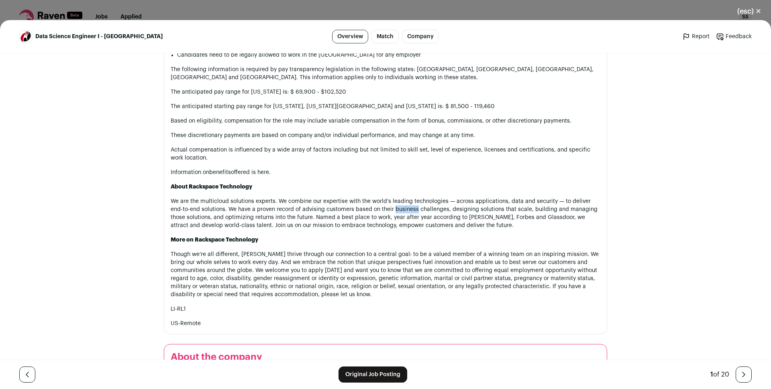
click at [398, 199] on p "We are the multicloud solutions experts. We combine our expertise with the worl…" at bounding box center [385, 213] width 429 height 32
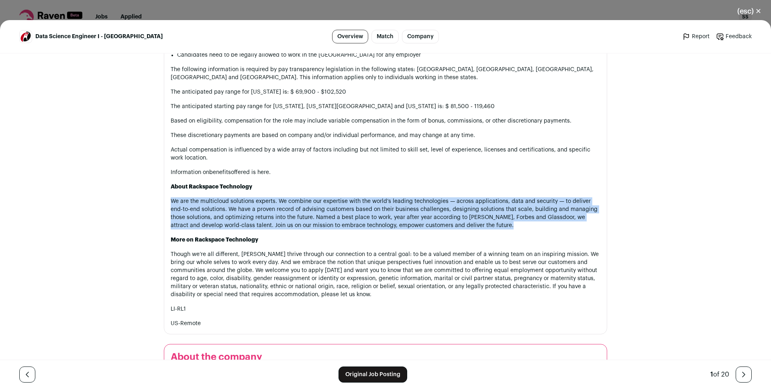
click at [398, 199] on p "We are the multicloud solutions experts. We combine our expertise with the worl…" at bounding box center [385, 213] width 429 height 32
click at [389, 197] on p "We are the multicloud solutions experts. We combine our expertise with the worl…" at bounding box center [385, 213] width 429 height 32
